Goal: Transaction & Acquisition: Obtain resource

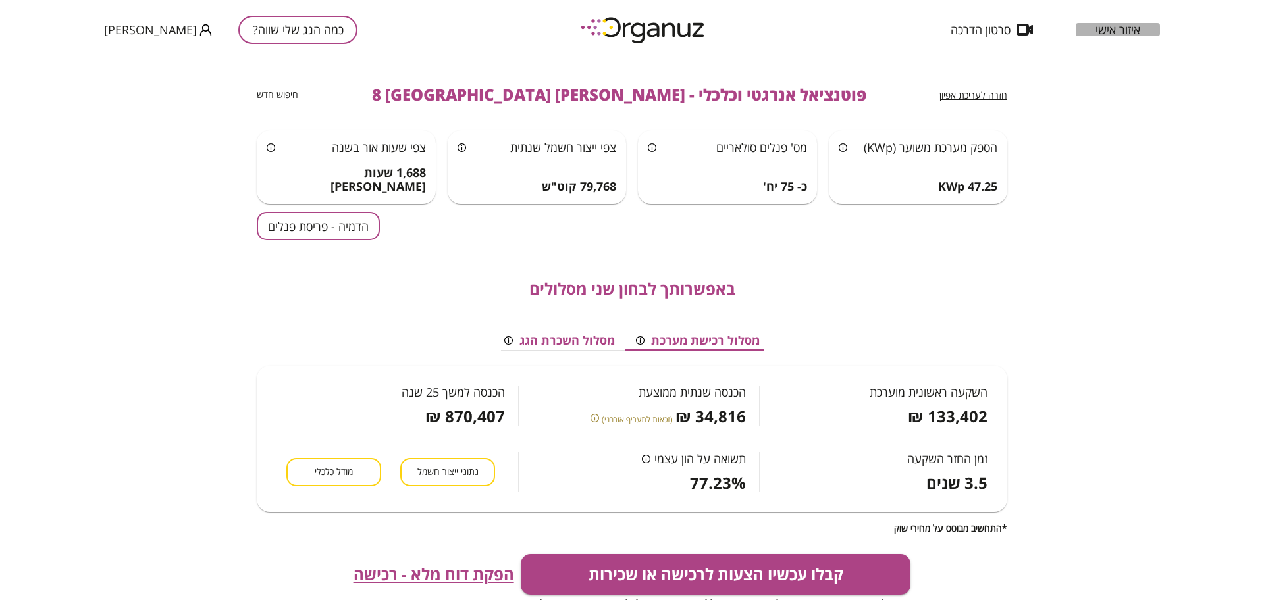
click at [1120, 24] on span "איזור אישי" at bounding box center [1117, 29] width 45 height 13
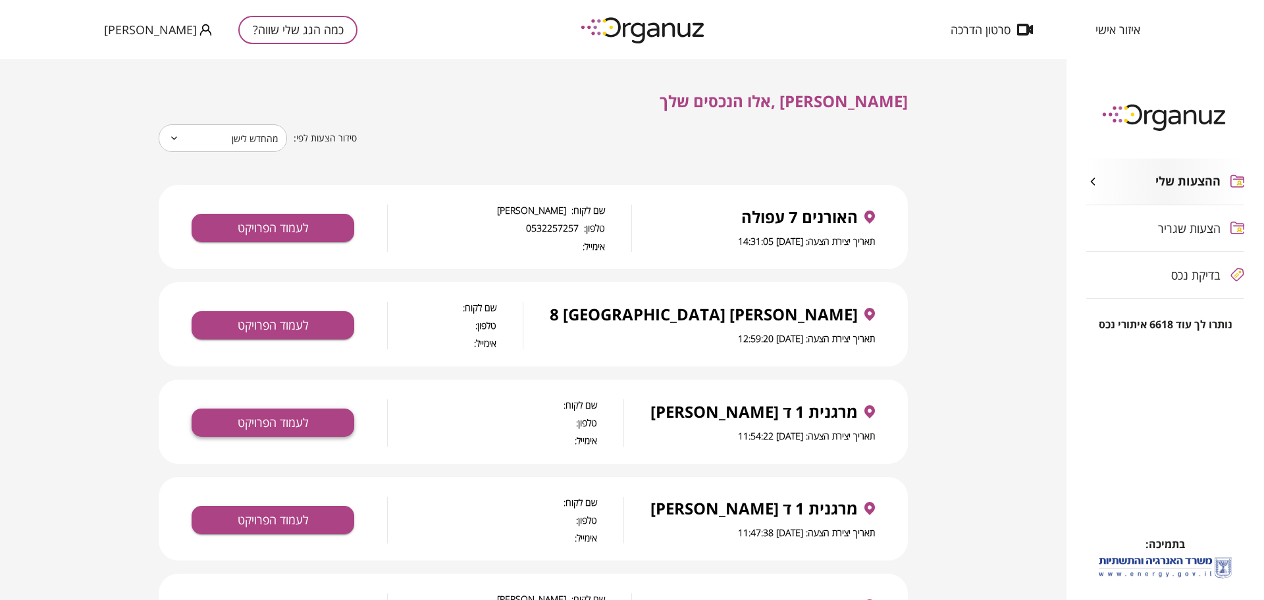
click at [312, 425] on button "לעמוד הפרויקט" at bounding box center [273, 423] width 163 height 28
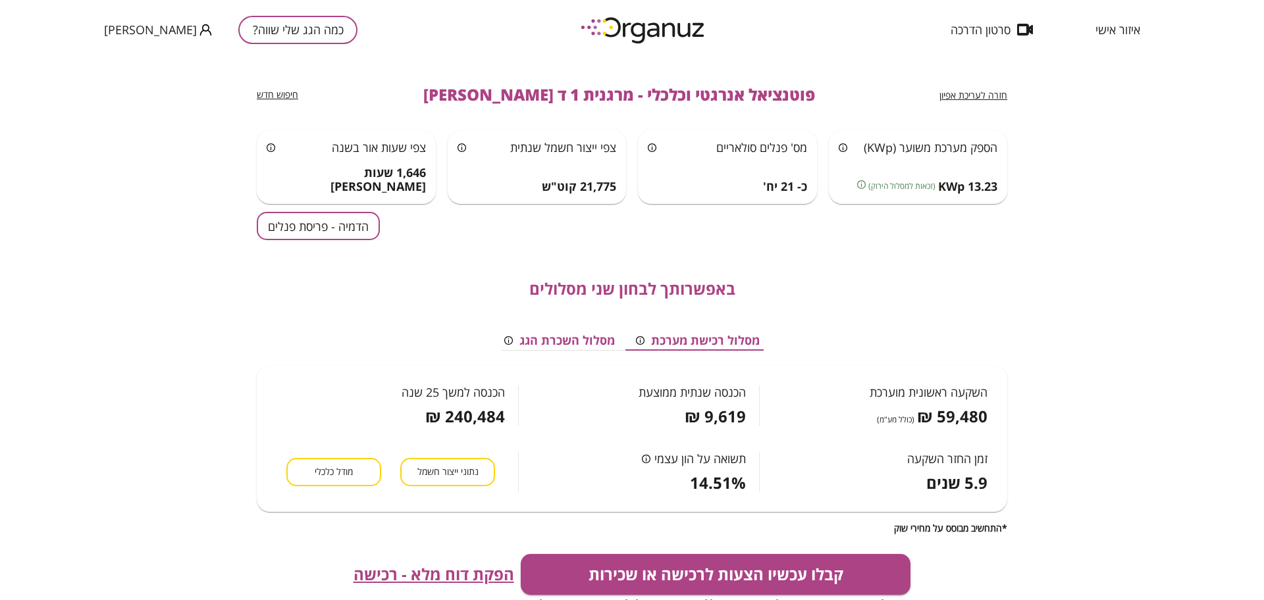
click at [305, 233] on button "הדמיה - פריסת פנלים" at bounding box center [318, 226] width 123 height 28
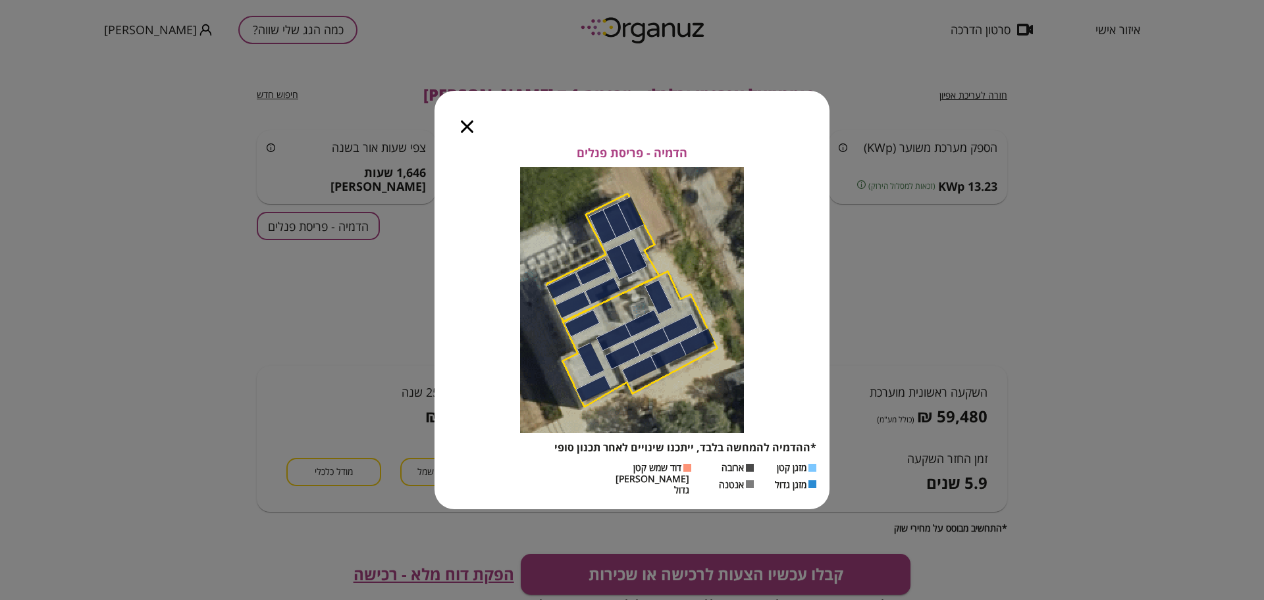
click at [467, 132] on icon "button" at bounding box center [467, 126] width 13 height 13
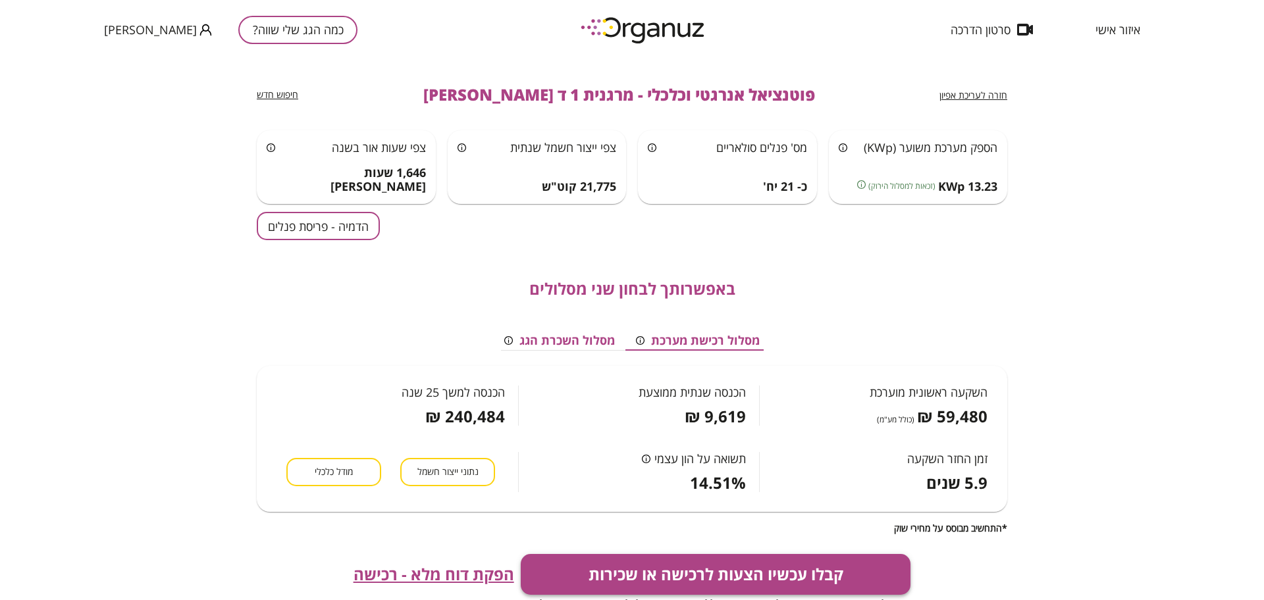
click at [579, 578] on button "קבלו עכשיו הצעות לרכישה או שכירות" at bounding box center [716, 574] width 390 height 41
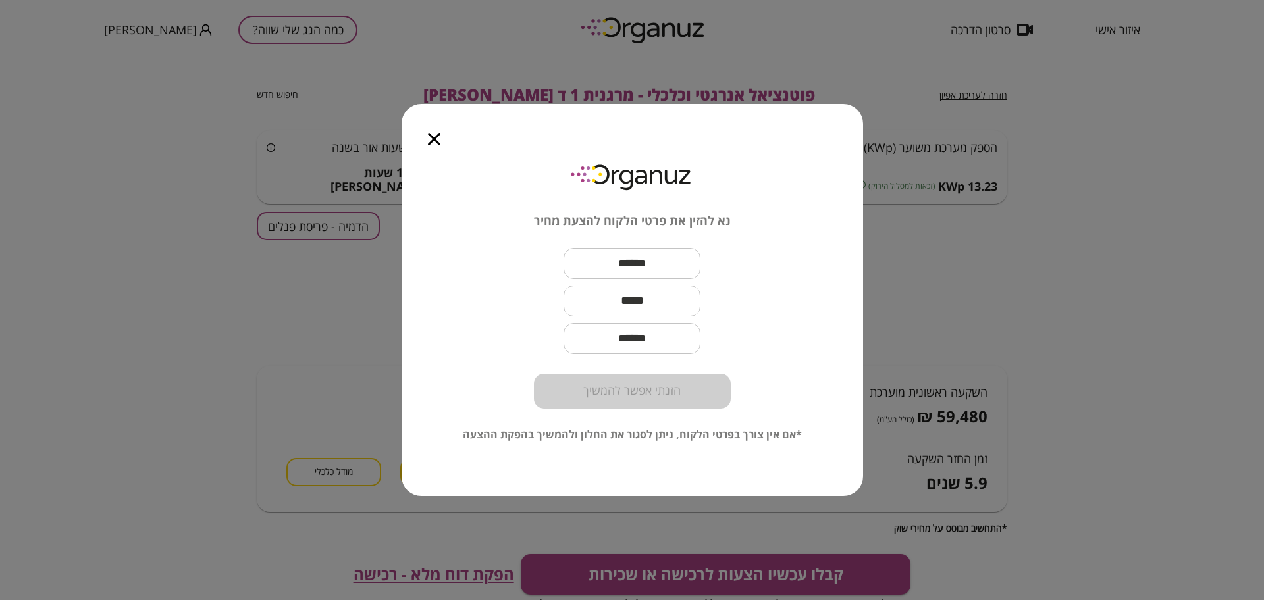
click at [650, 255] on input "text" at bounding box center [631, 263] width 137 height 39
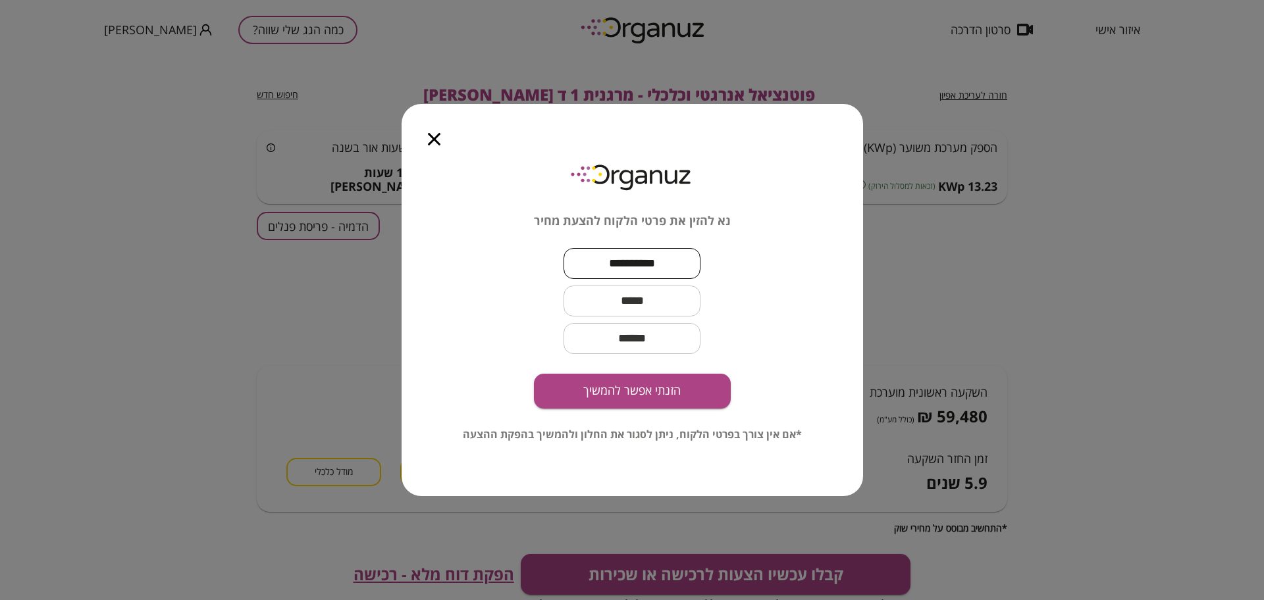
type input "**********"
click at [679, 309] on input "text" at bounding box center [631, 301] width 137 height 39
type input "**********"
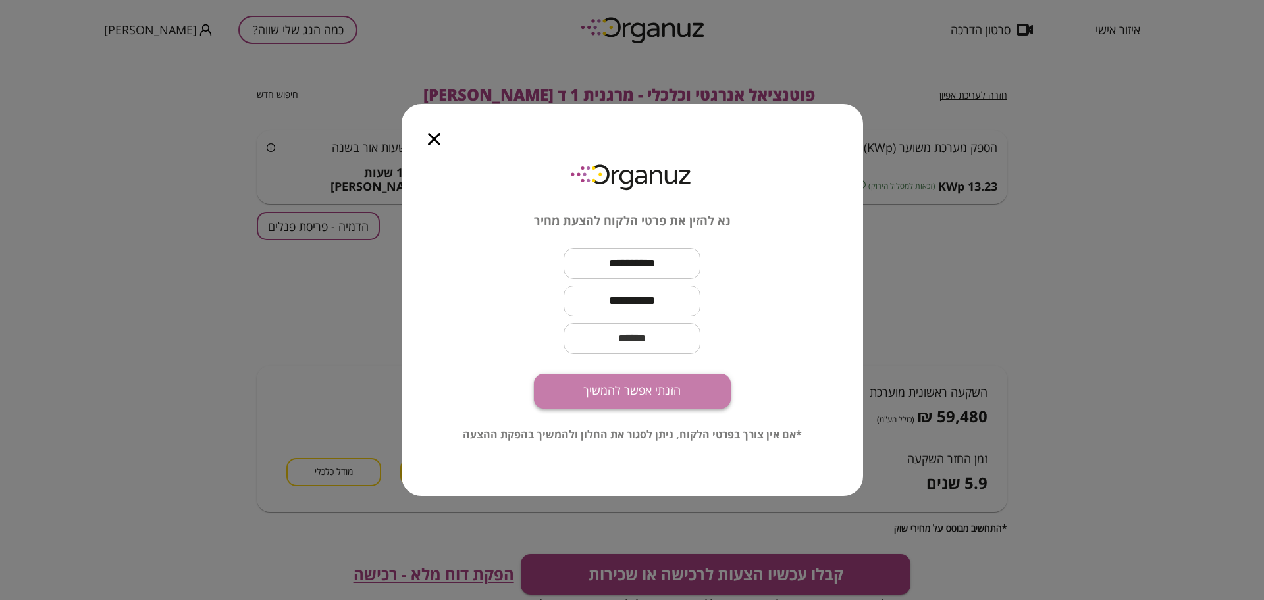
click at [654, 377] on button "הזנתי אפשר להמשיך" at bounding box center [632, 391] width 197 height 35
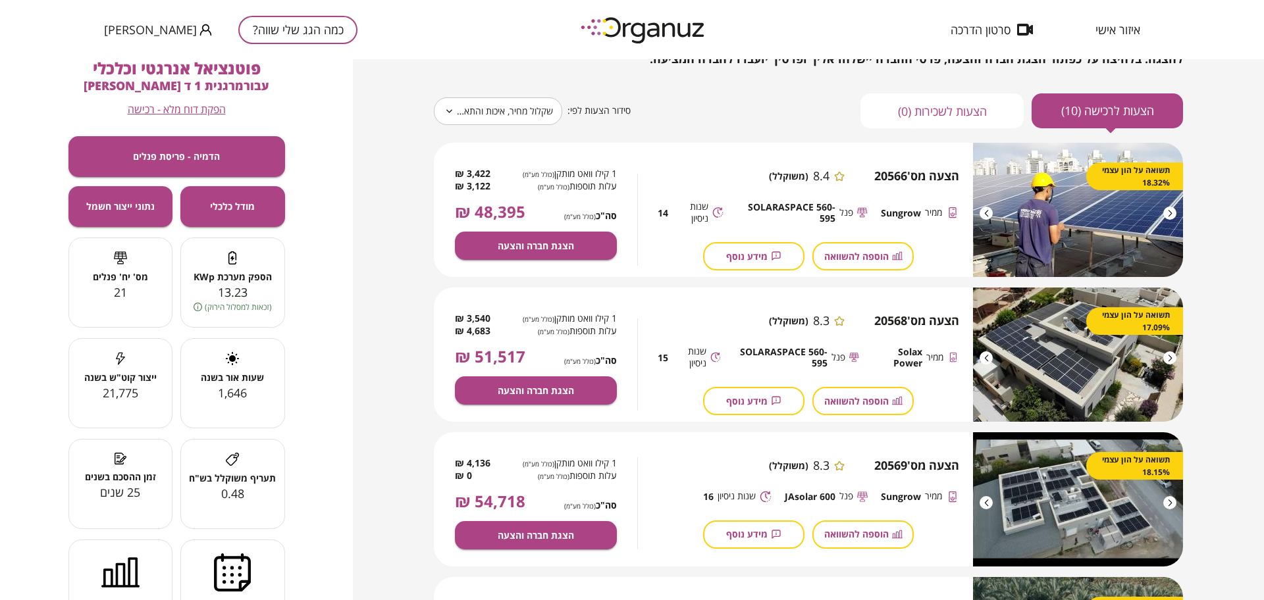
scroll to position [165, 0]
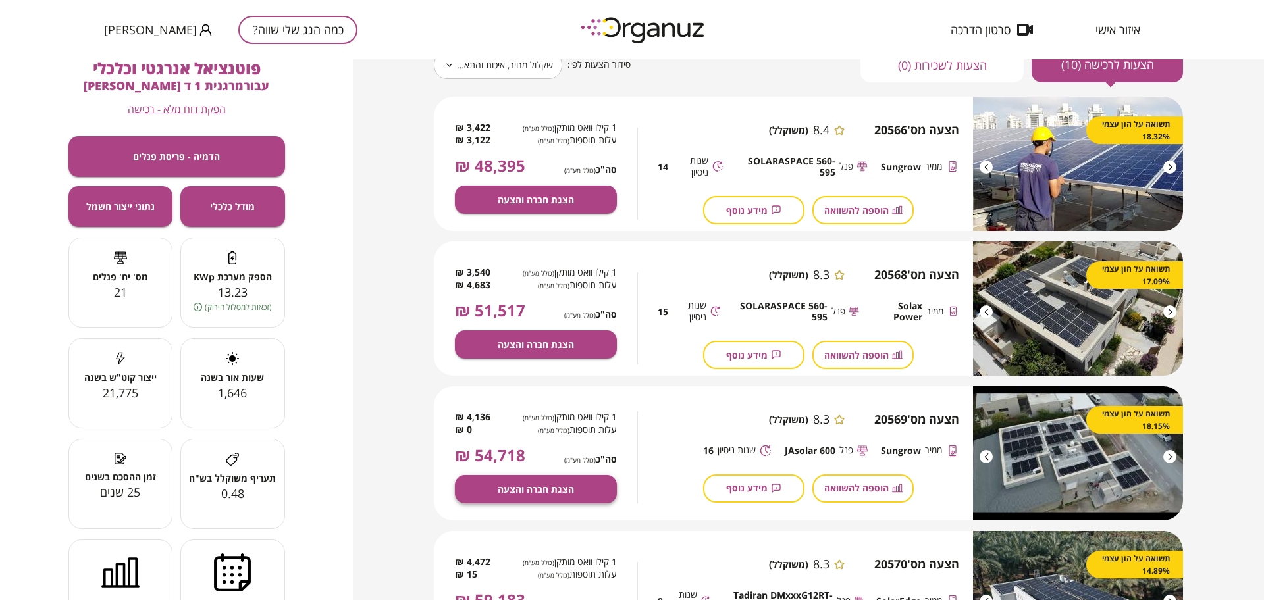
click at [564, 485] on span "הצגת חברה והצעה" at bounding box center [536, 489] width 76 height 11
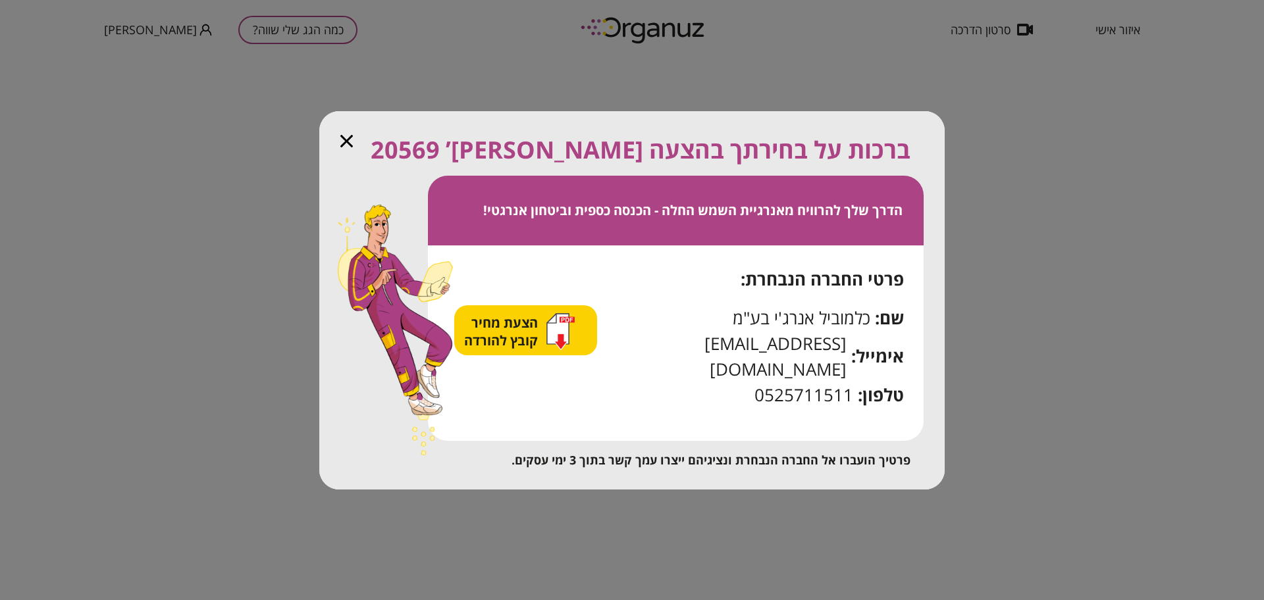
click at [535, 349] on span "הצעת מחיר קובץ להורדה" at bounding box center [502, 332] width 77 height 36
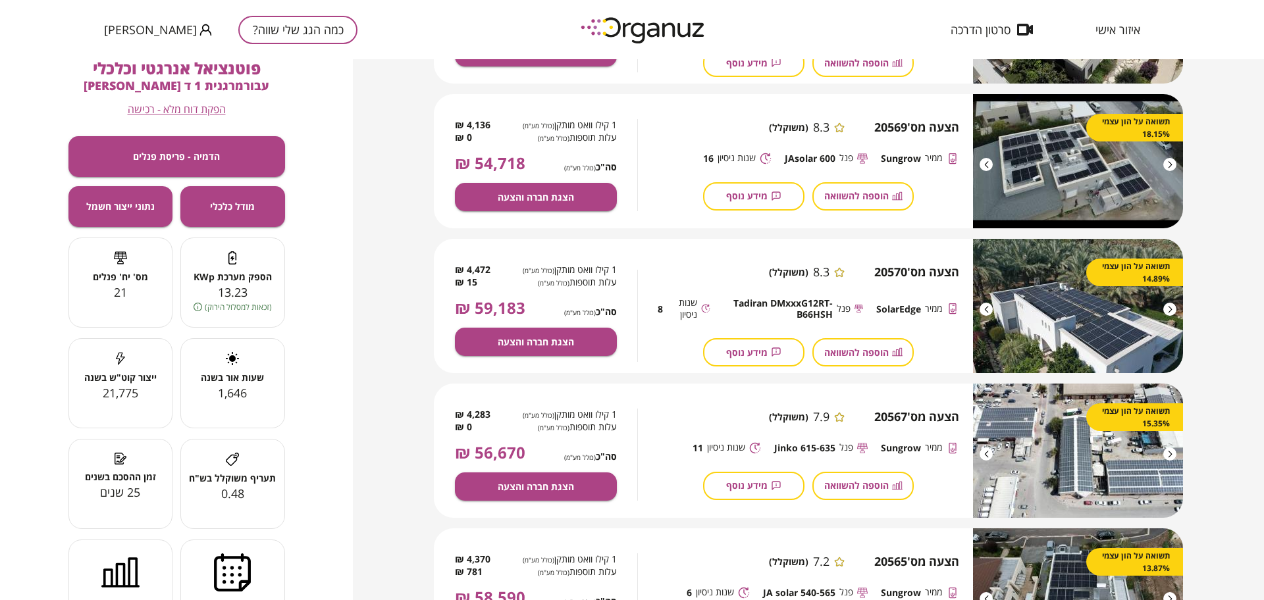
scroll to position [411, 0]
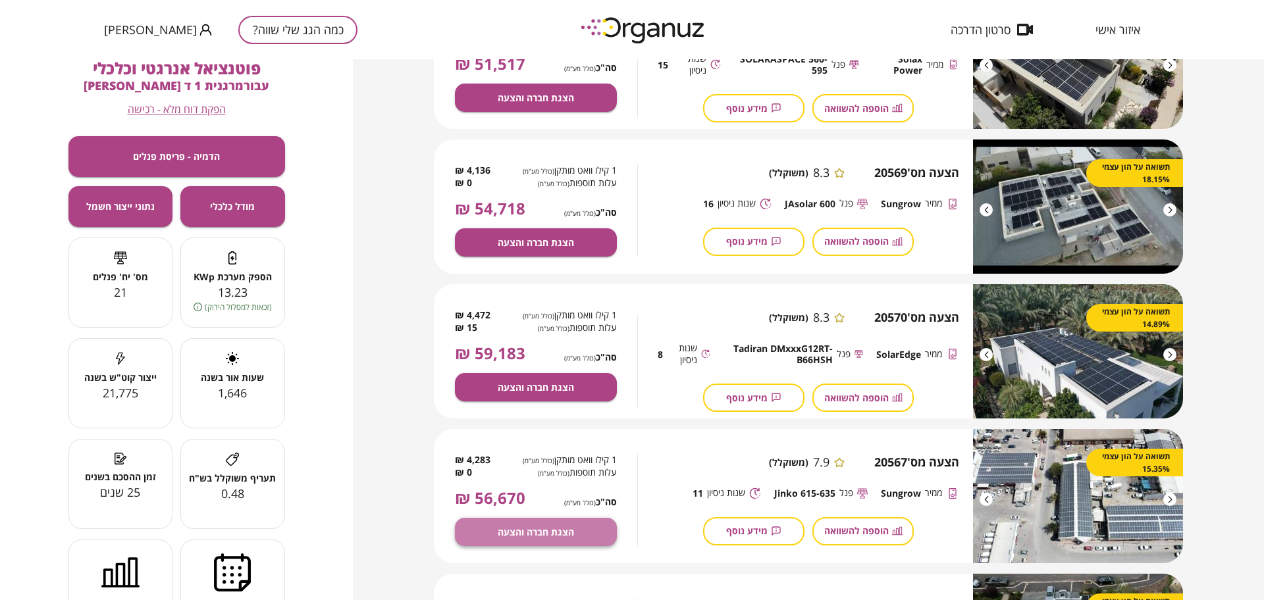
click at [558, 534] on span "הצגת חברה והצעה" at bounding box center [536, 532] width 76 height 11
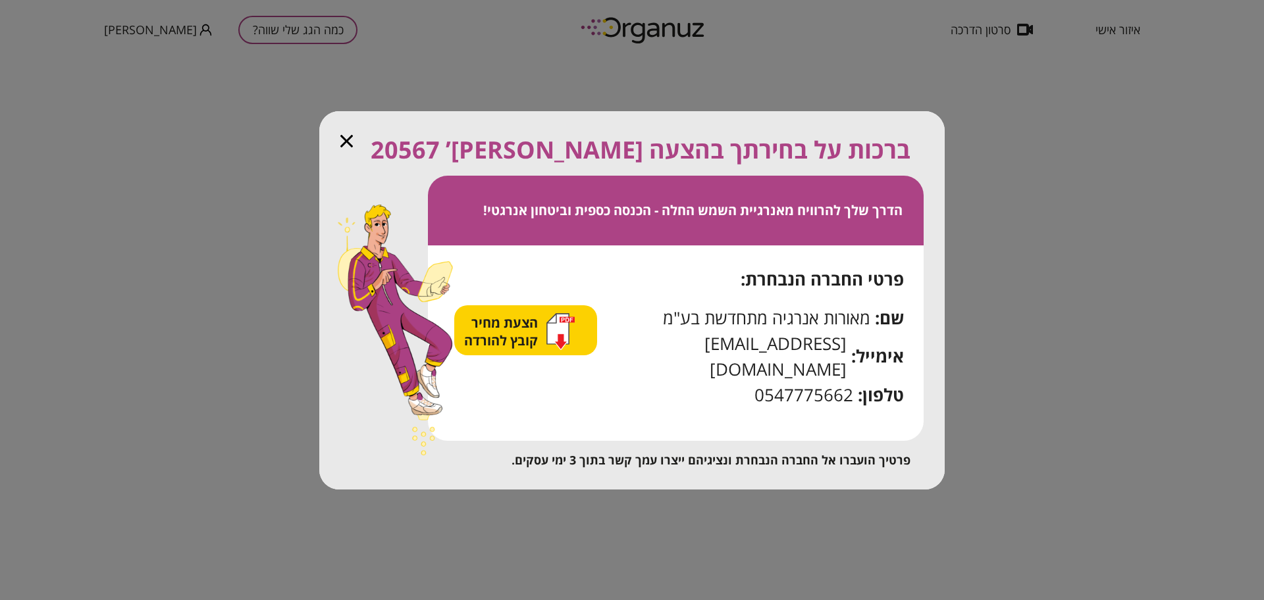
click at [523, 332] on span "הצעת מחיר קובץ להורדה" at bounding box center [502, 332] width 77 height 36
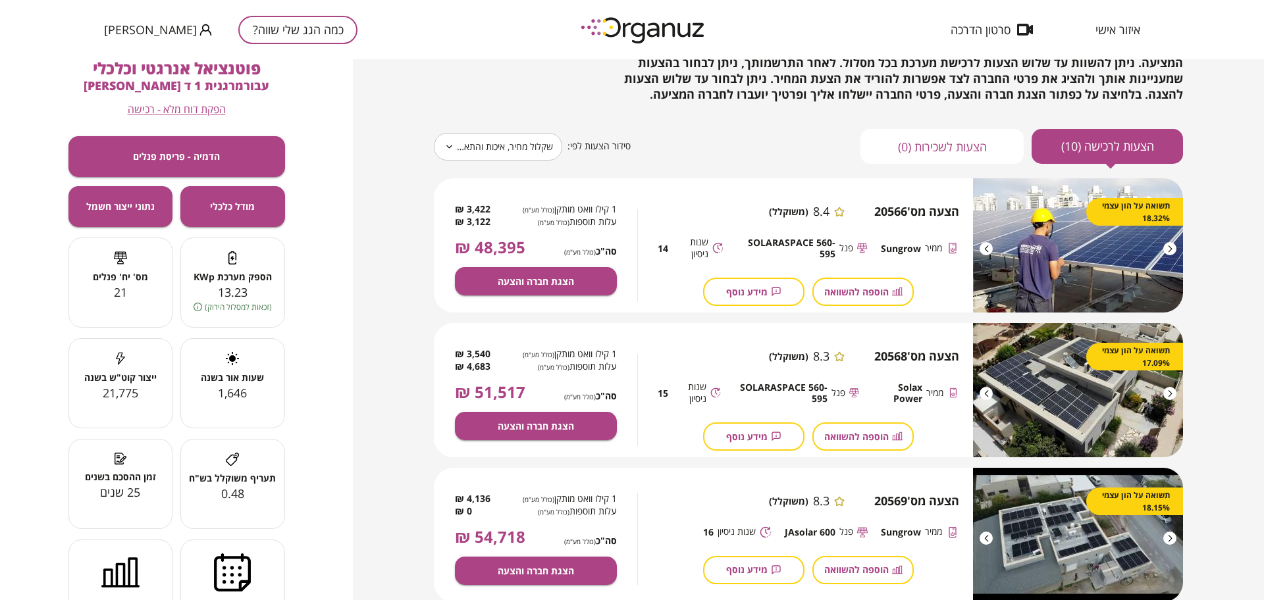
scroll to position [82, 0]
click at [550, 279] on span "הצגת חברה והצעה" at bounding box center [536, 281] width 76 height 11
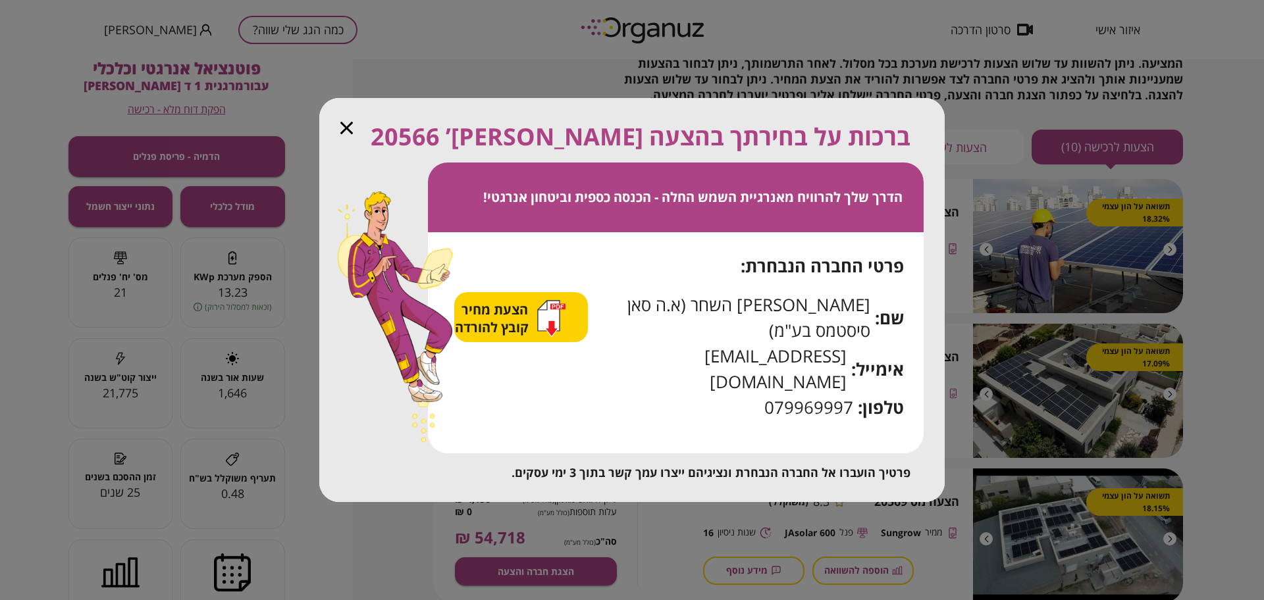
click at [519, 336] on span "הצעת מחיר קובץ להורדה" at bounding box center [493, 319] width 77 height 36
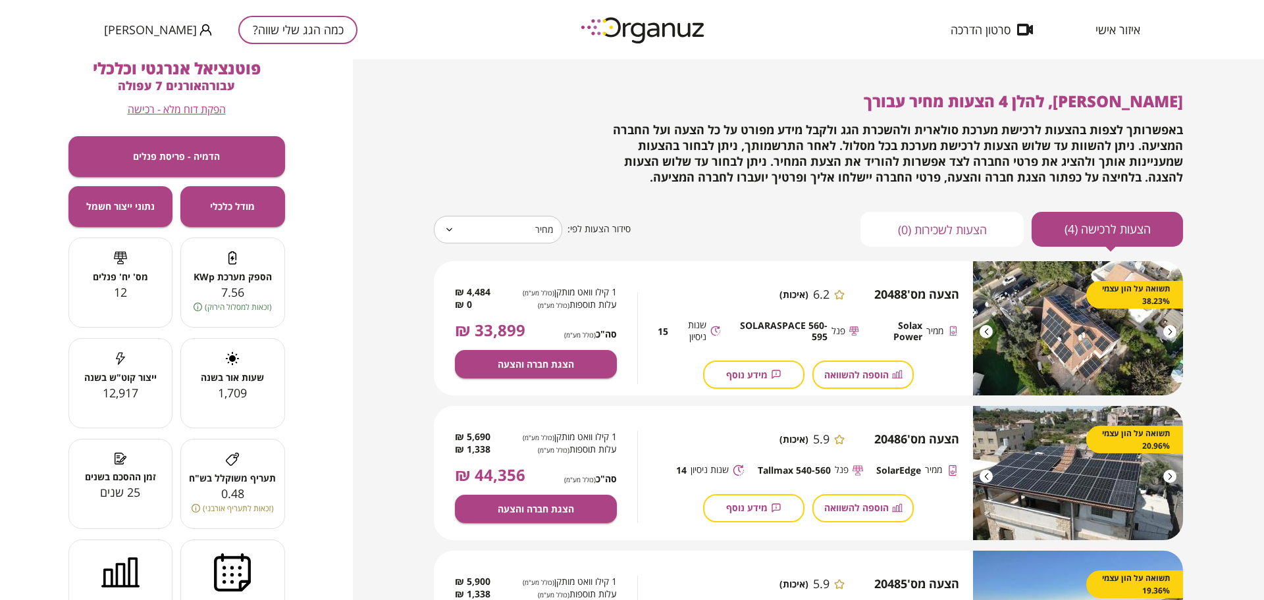
scroll to position [263, 0]
